Goal: Task Accomplishment & Management: Manage account settings

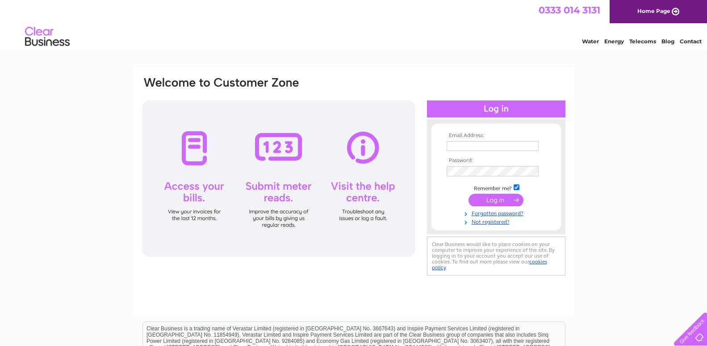
type input "info@clankilts.co.uk"
click at [494, 203] on input "submit" at bounding box center [495, 201] width 55 height 13
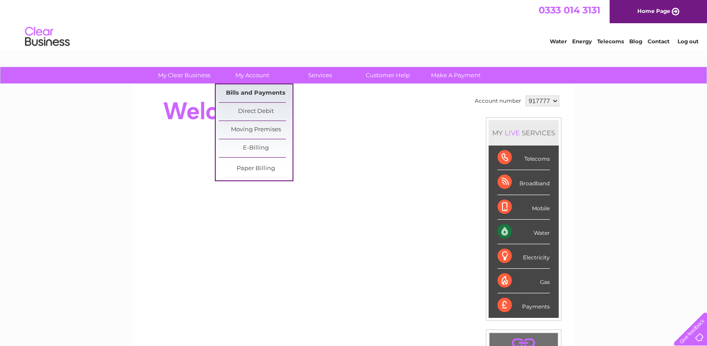
click at [256, 86] on link "Bills and Payments" at bounding box center [256, 93] width 74 height 18
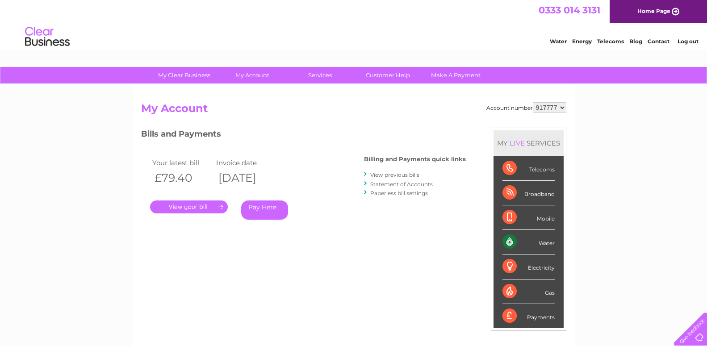
click at [176, 209] on link "." at bounding box center [189, 207] width 78 height 13
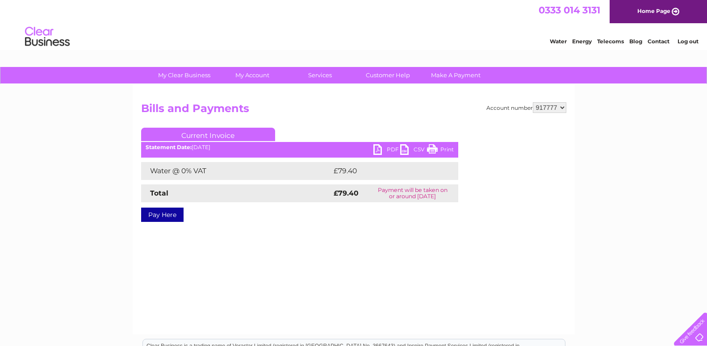
click at [389, 144] on ul "Current Invoice" at bounding box center [299, 136] width 317 height 17
click at [389, 148] on link "PDF" at bounding box center [386, 150] width 27 height 13
click at [688, 42] on link "Log out" at bounding box center [687, 41] width 21 height 7
